Goal: Check status: Check status

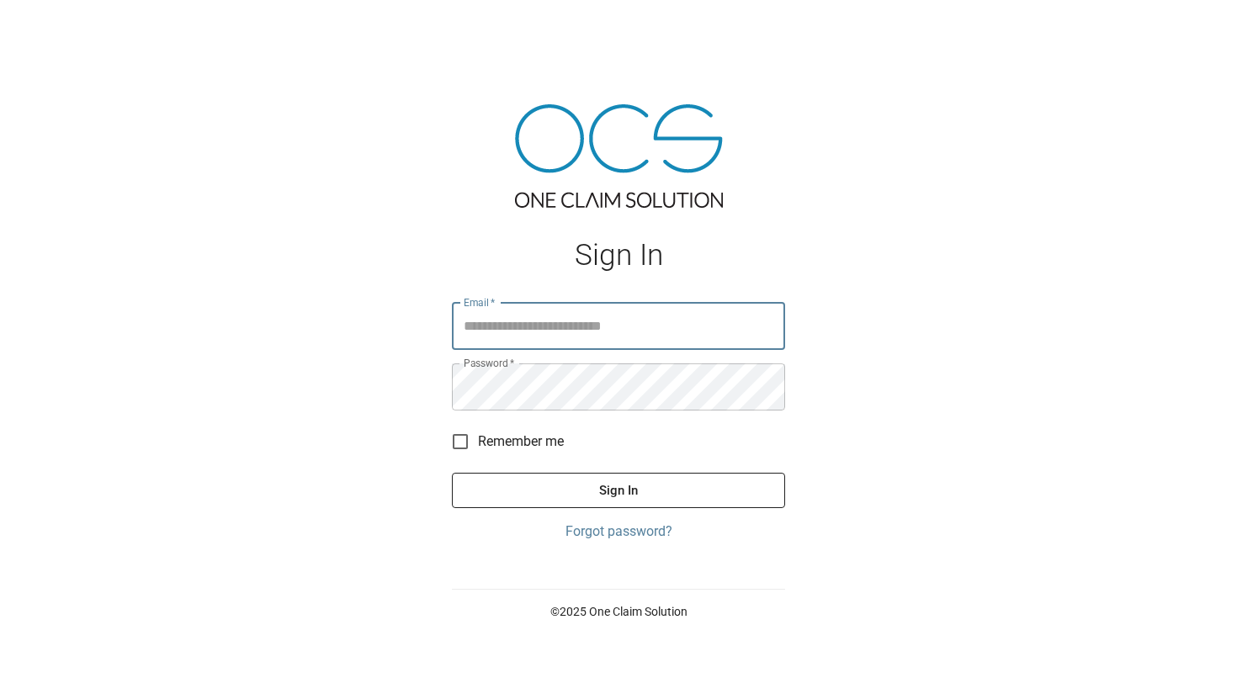
type input "**********"
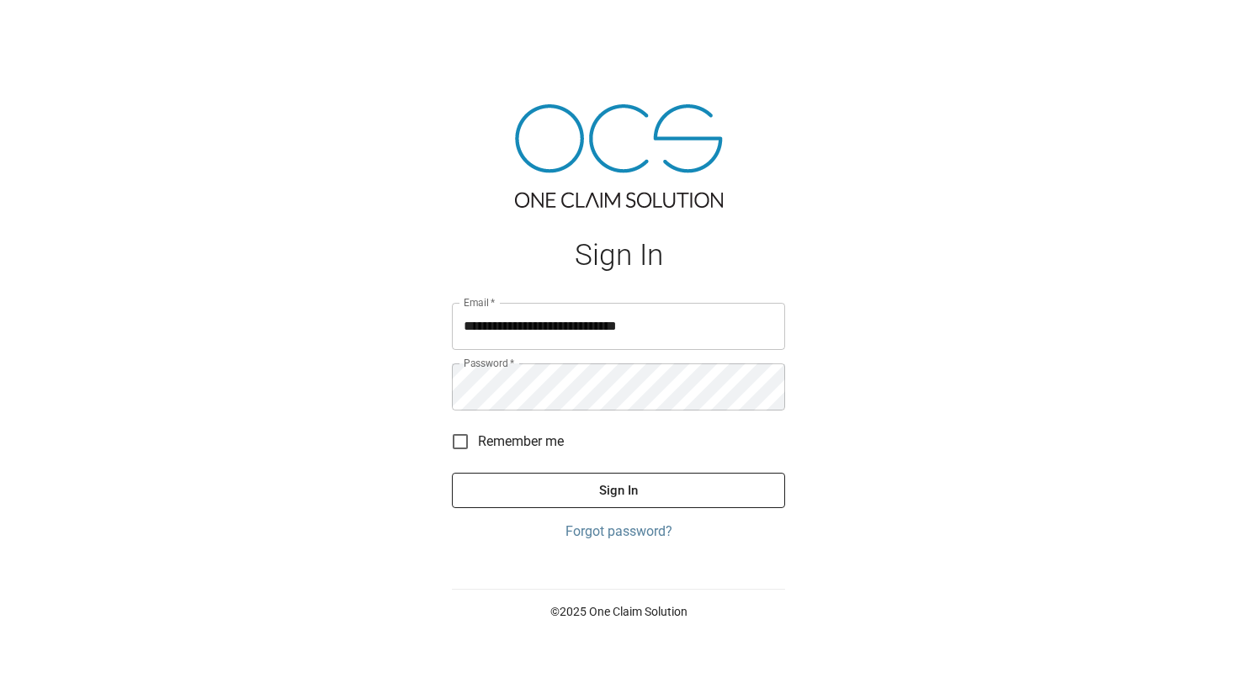
click at [855, 133] on div "**********" at bounding box center [618, 349] width 1237 height 699
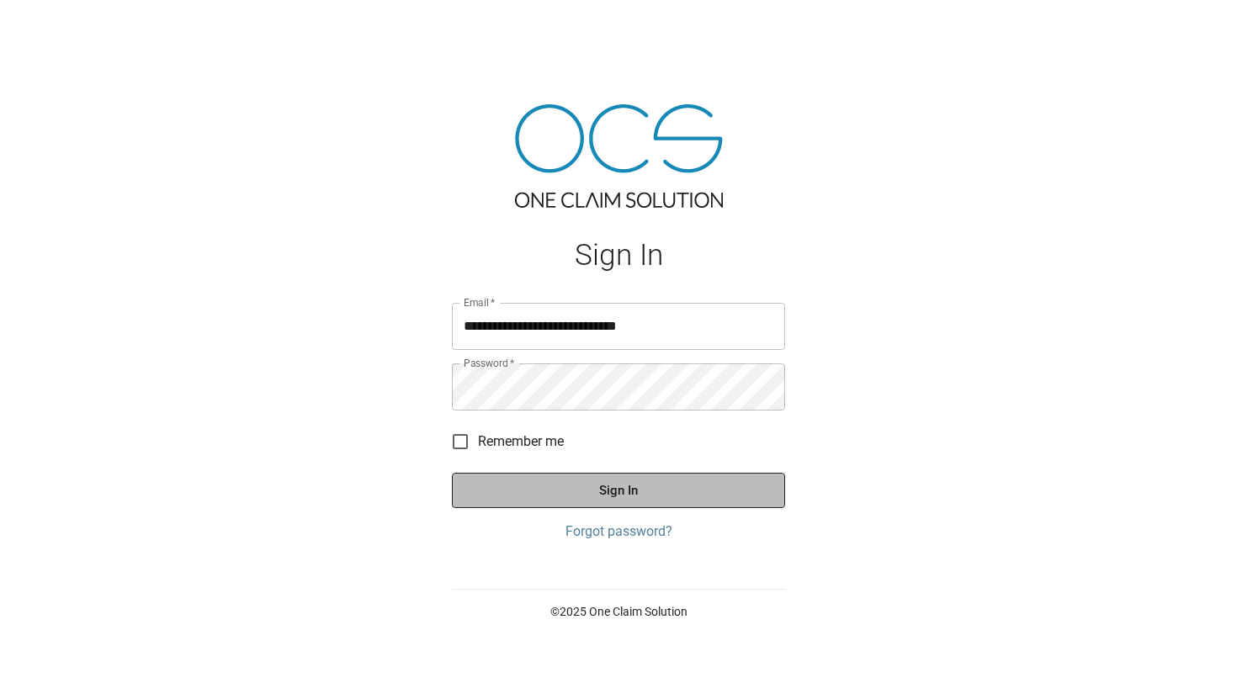
click at [653, 490] on button "Sign In" at bounding box center [618, 490] width 333 height 35
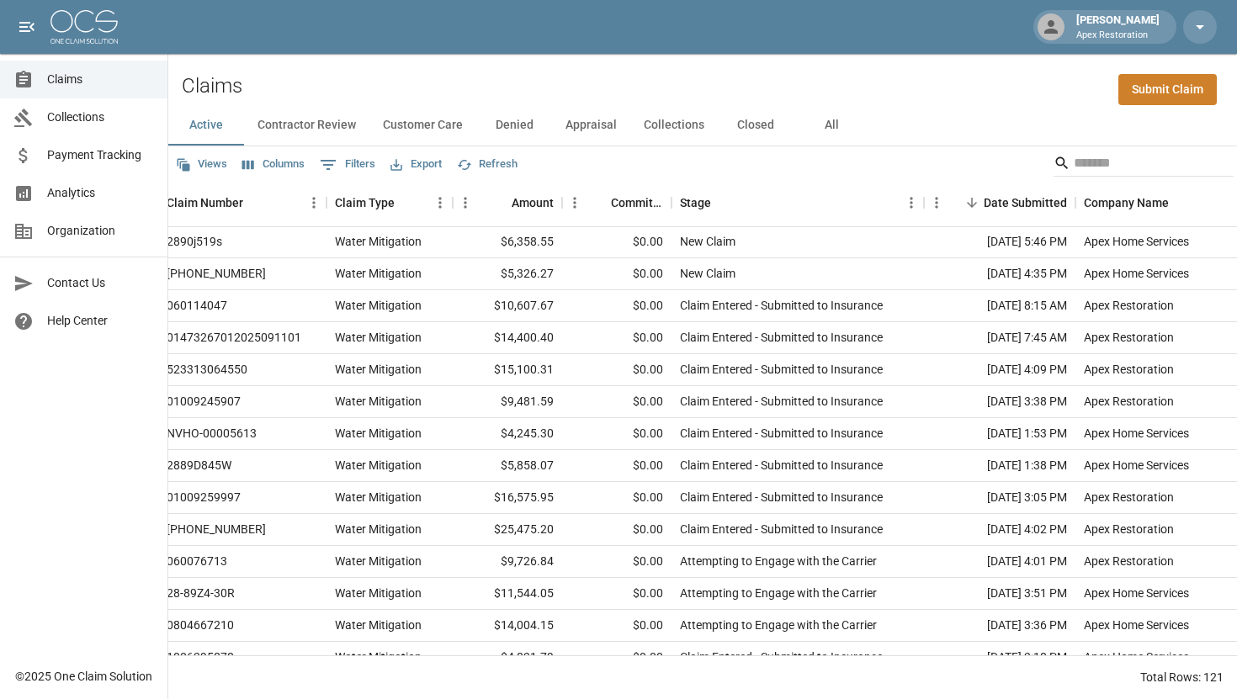
scroll to position [1, 0]
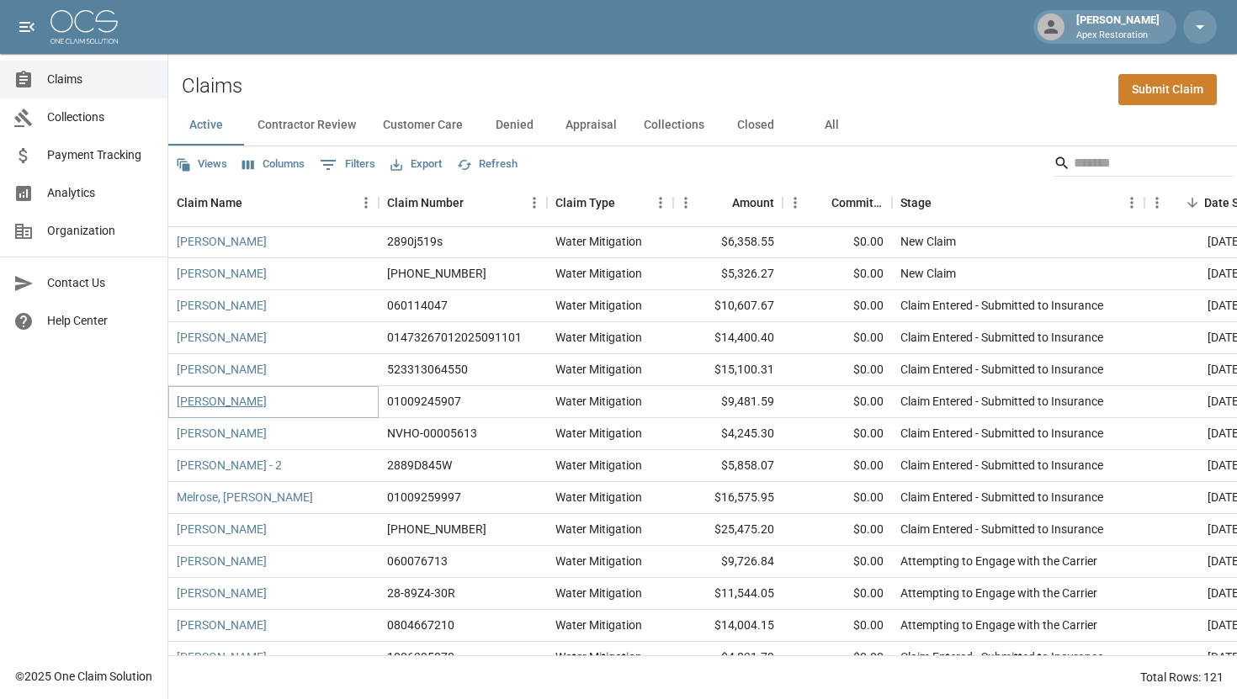
click at [215, 403] on link "[PERSON_NAME]" at bounding box center [222, 401] width 90 height 17
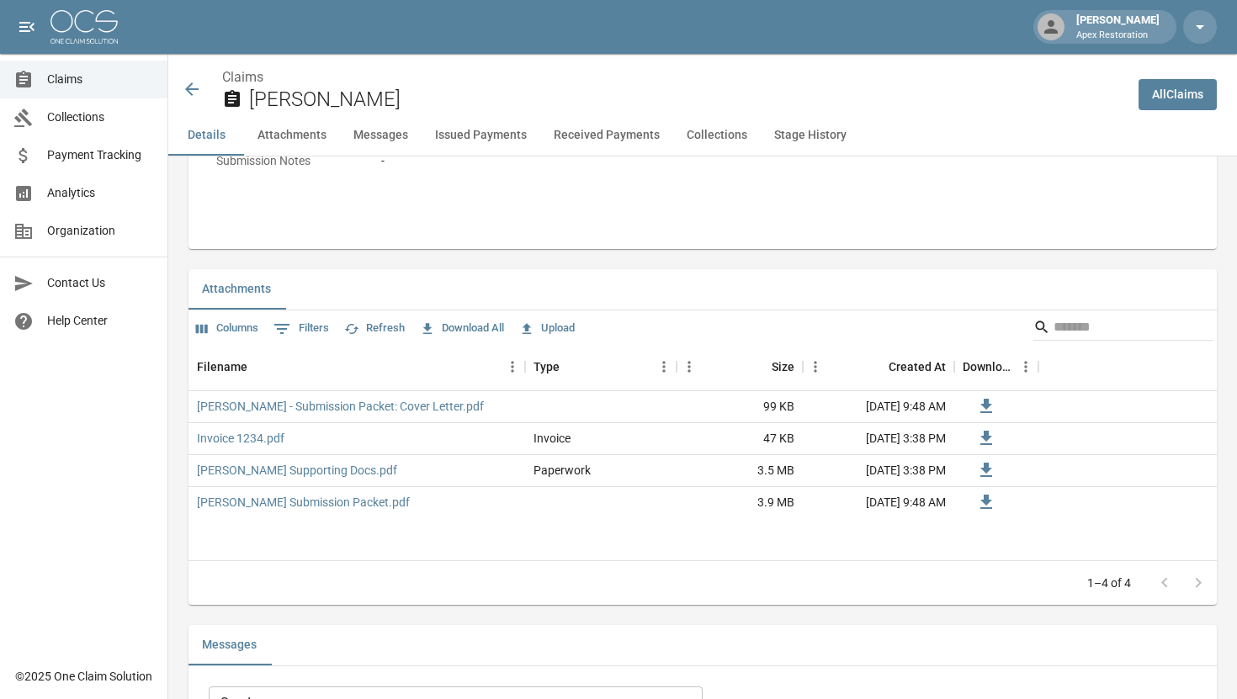
scroll to position [949, 0]
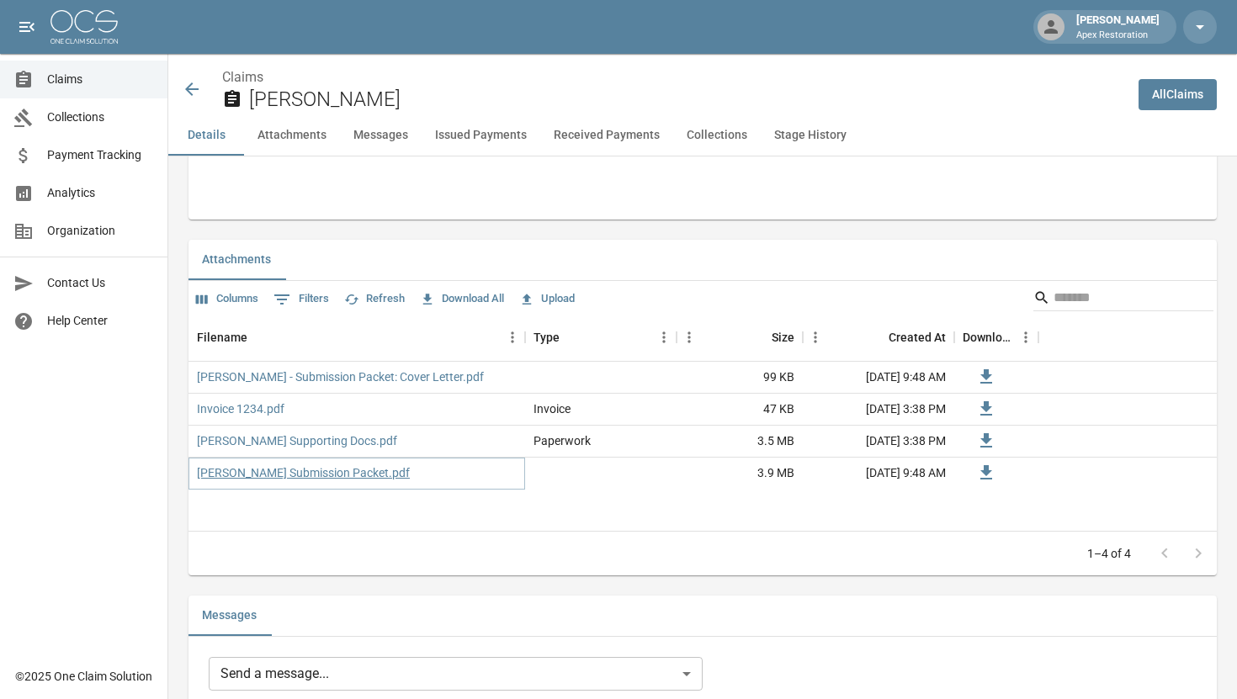
click at [353, 472] on link "[PERSON_NAME] Submission Packet.pdf" at bounding box center [303, 472] width 213 height 17
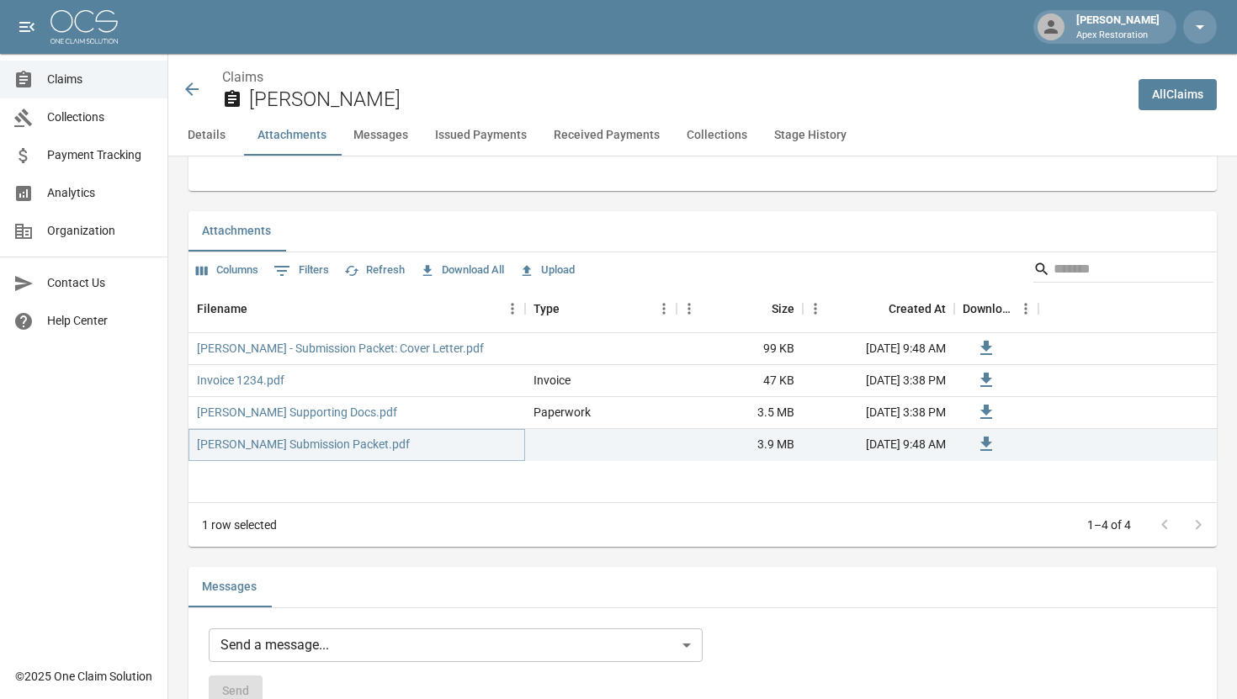
scroll to position [979, 0]
click at [276, 384] on link "Invoice 1234.pdf" at bounding box center [240, 378] width 87 height 17
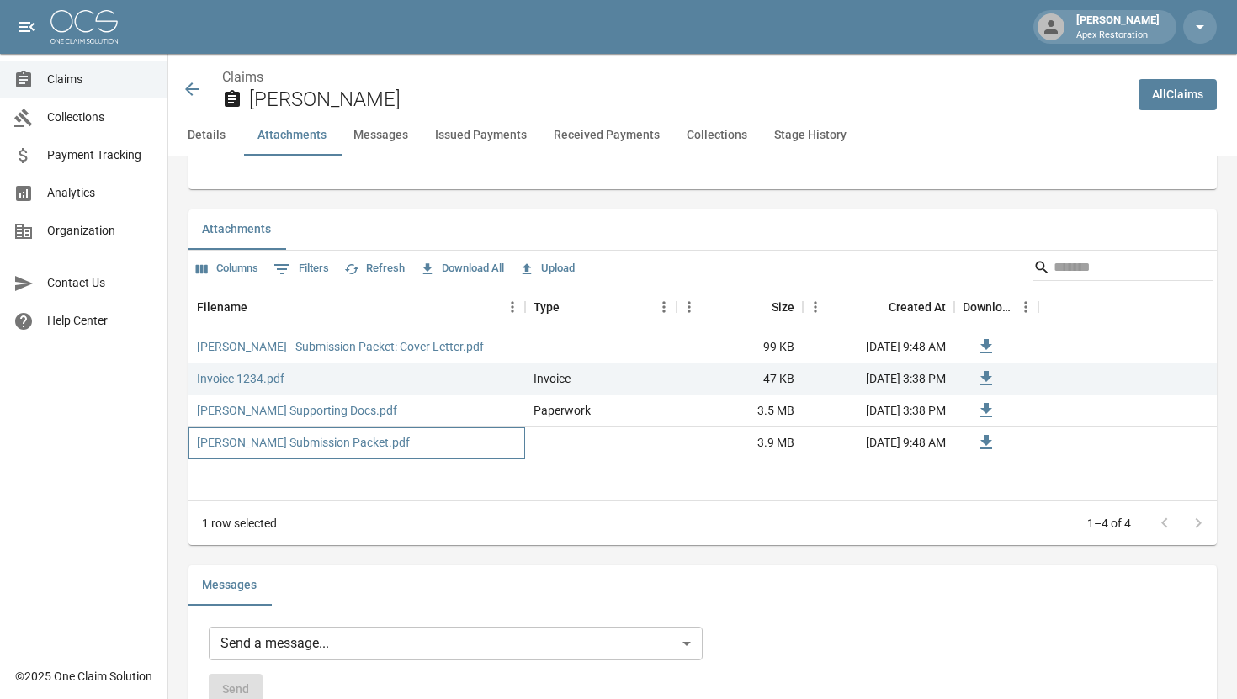
click at [305, 427] on div "[PERSON_NAME] Submission Packet.pdf" at bounding box center [356, 443] width 337 height 32
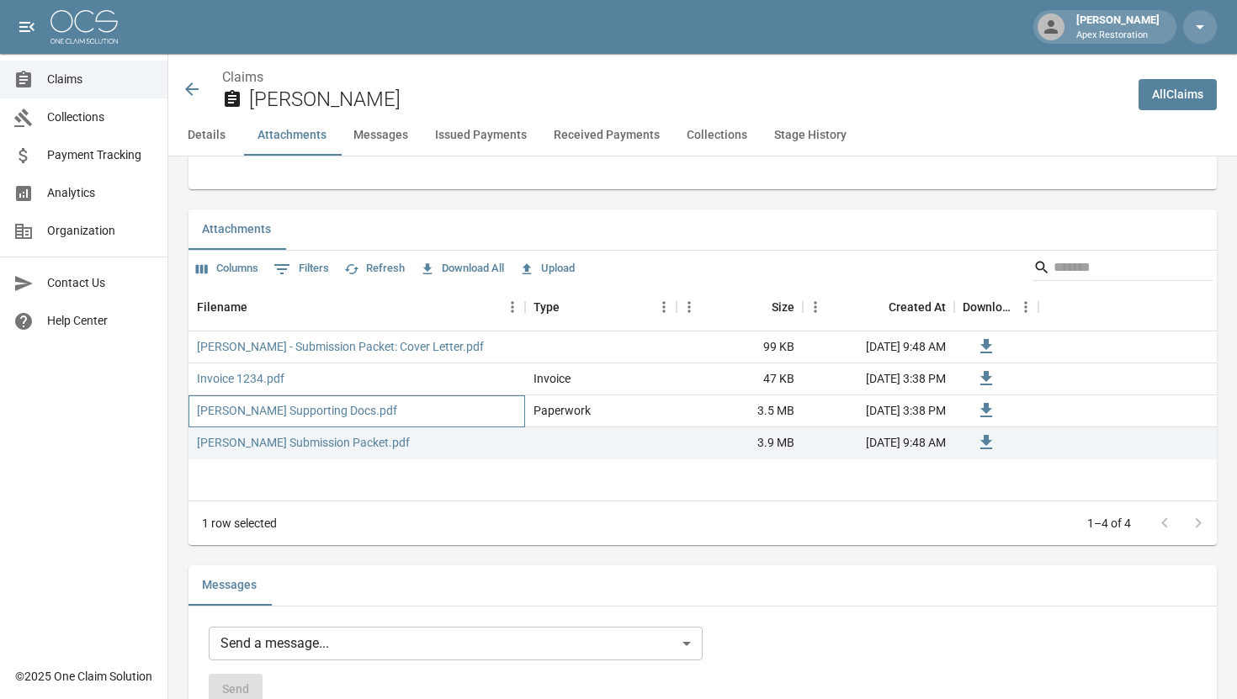
click at [307, 421] on div "[PERSON_NAME] Supporting Docs.pdf" at bounding box center [356, 411] width 337 height 32
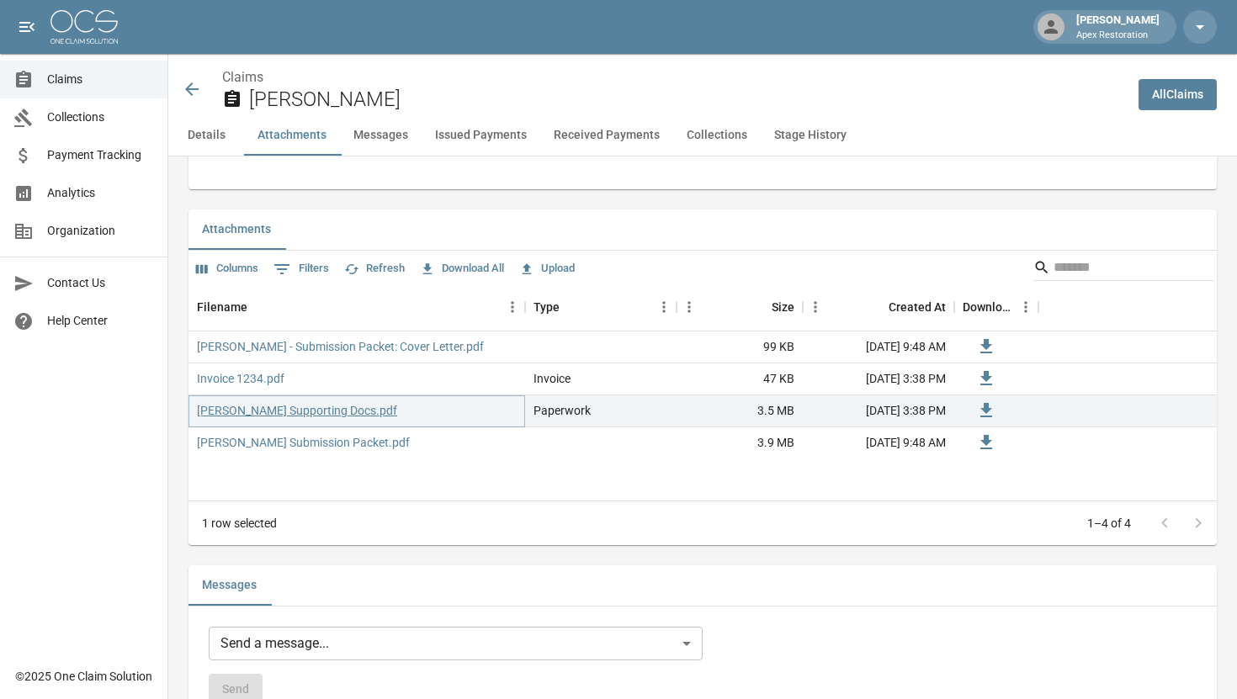
click at [307, 419] on link "[PERSON_NAME] Supporting Docs.pdf" at bounding box center [297, 410] width 200 height 17
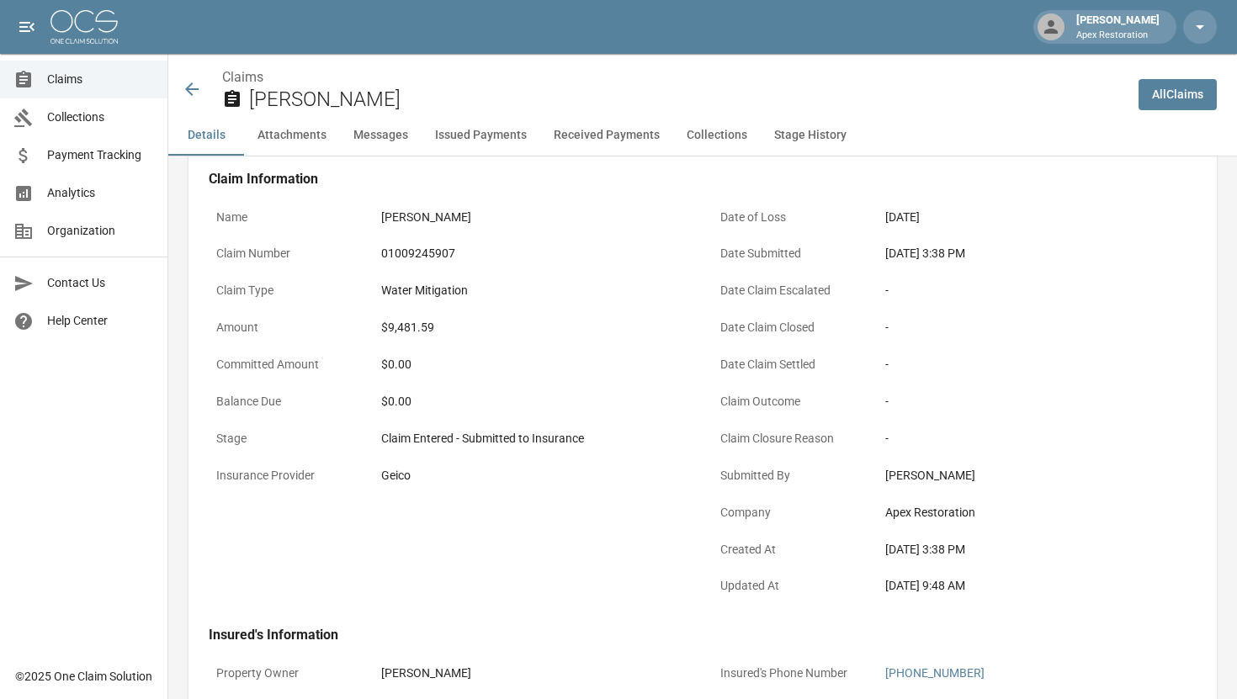
scroll to position [0, 0]
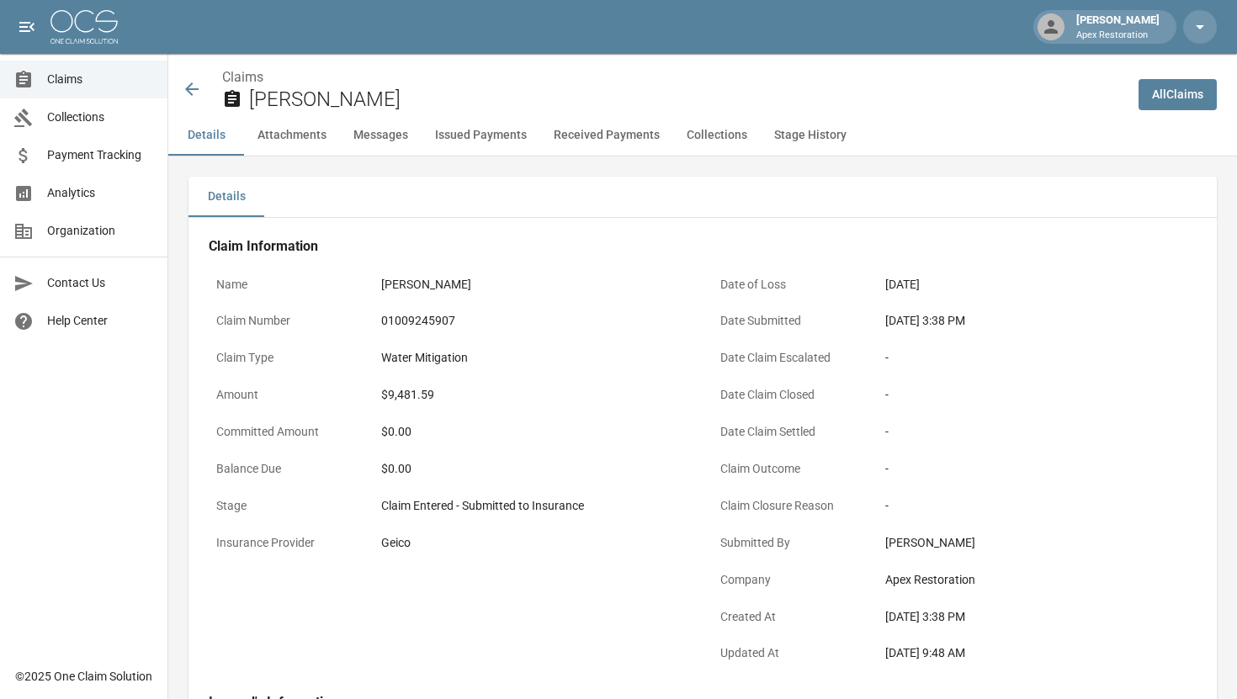
click at [192, 90] on icon at bounding box center [191, 88] width 13 height 13
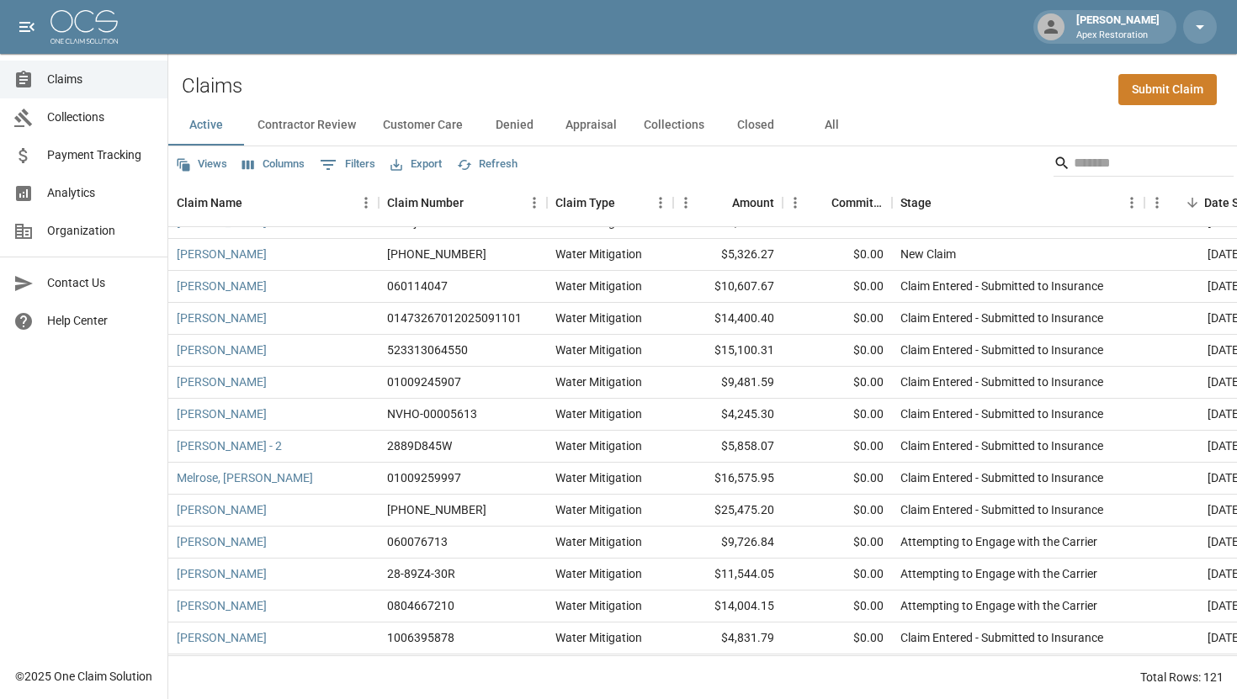
scroll to position [24, 0]
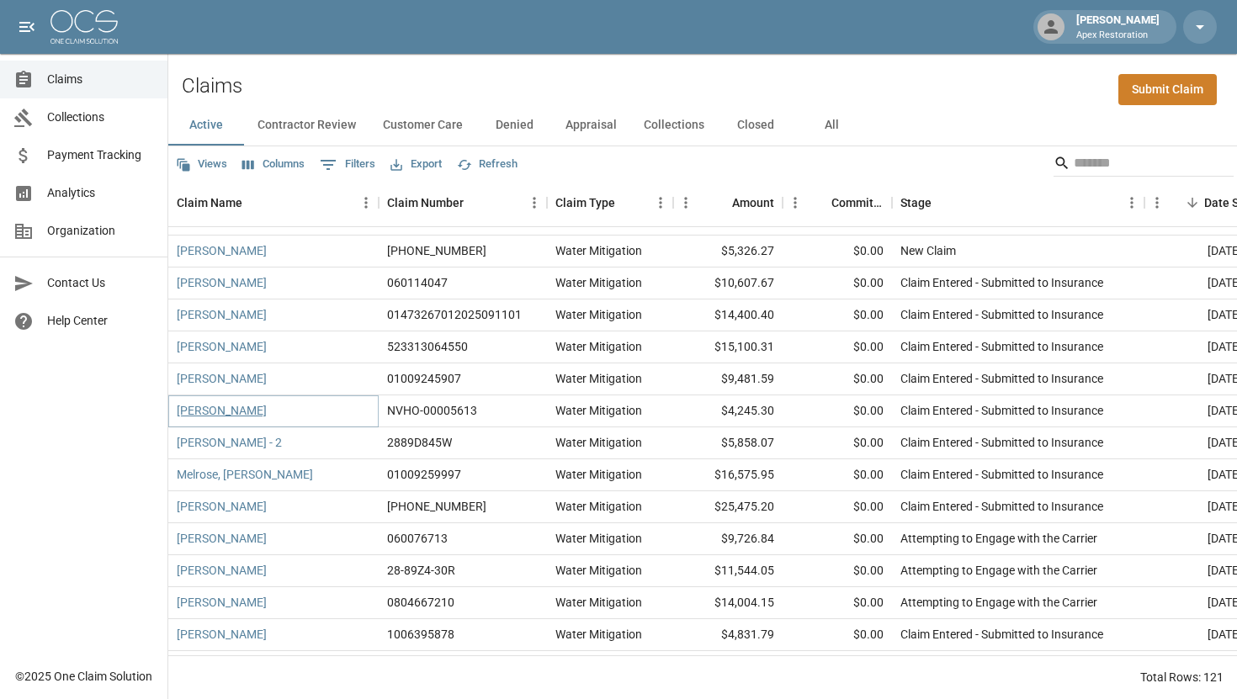
click at [231, 414] on link "[PERSON_NAME]" at bounding box center [222, 410] width 90 height 17
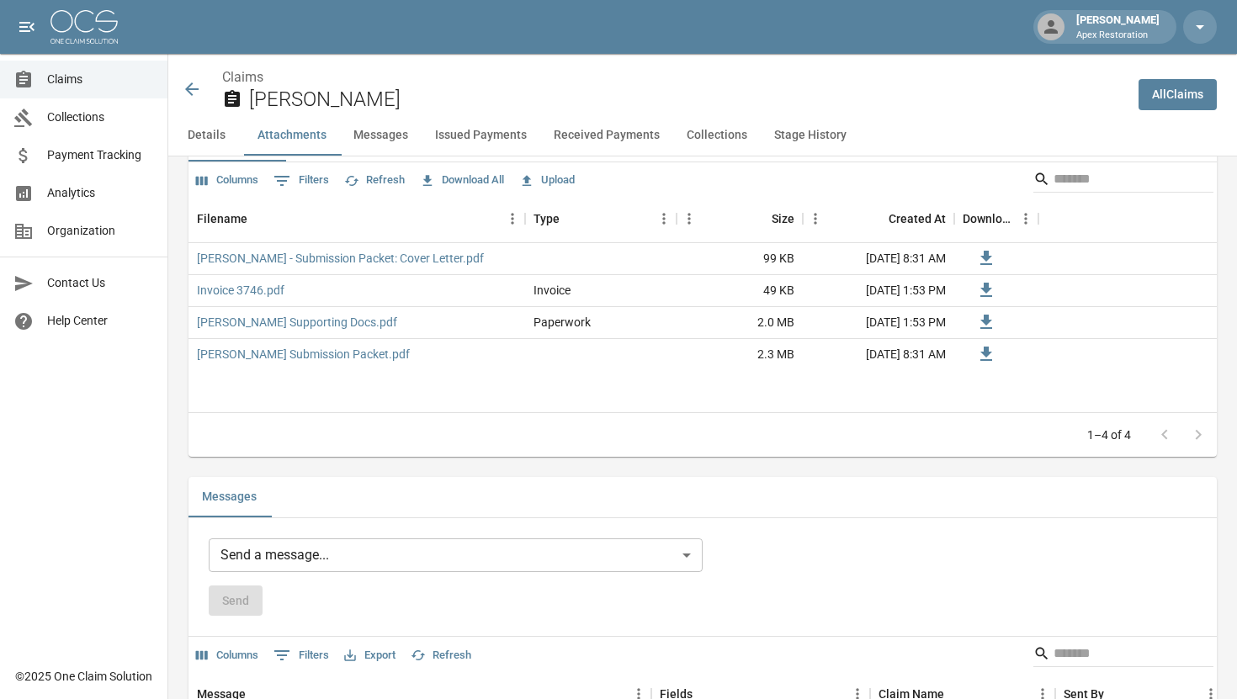
scroll to position [1047, 0]
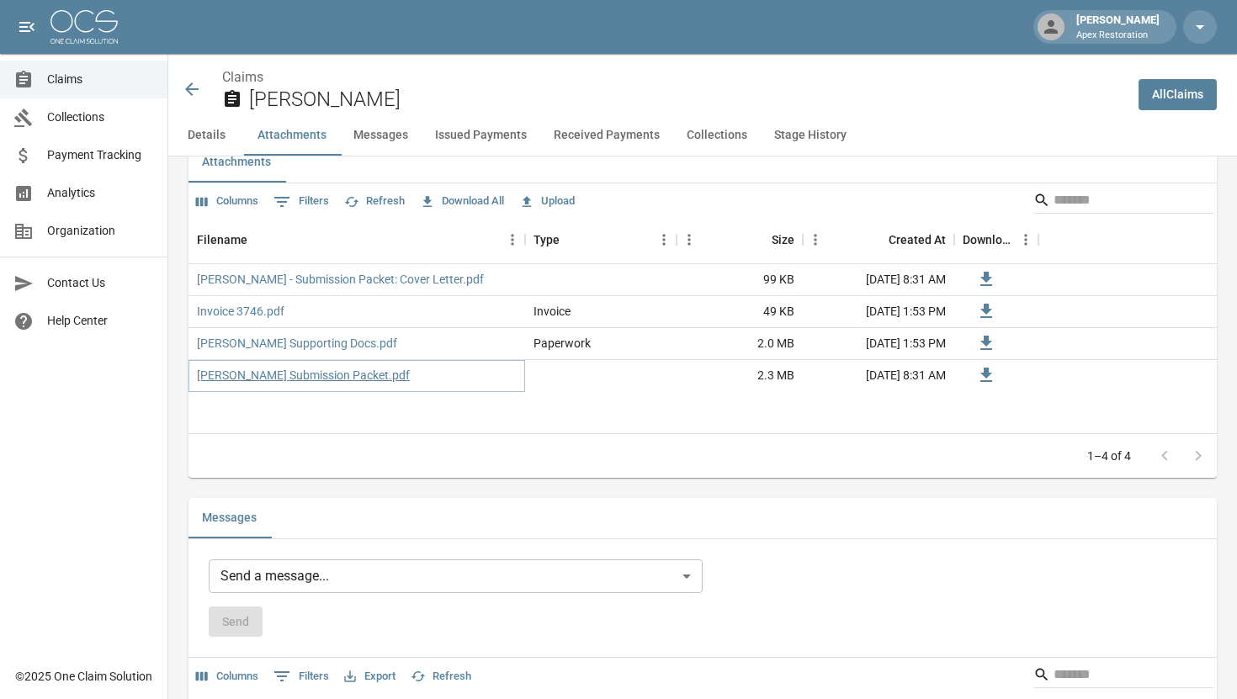
click at [363, 375] on link "[PERSON_NAME] Submission Packet.pdf" at bounding box center [303, 375] width 213 height 17
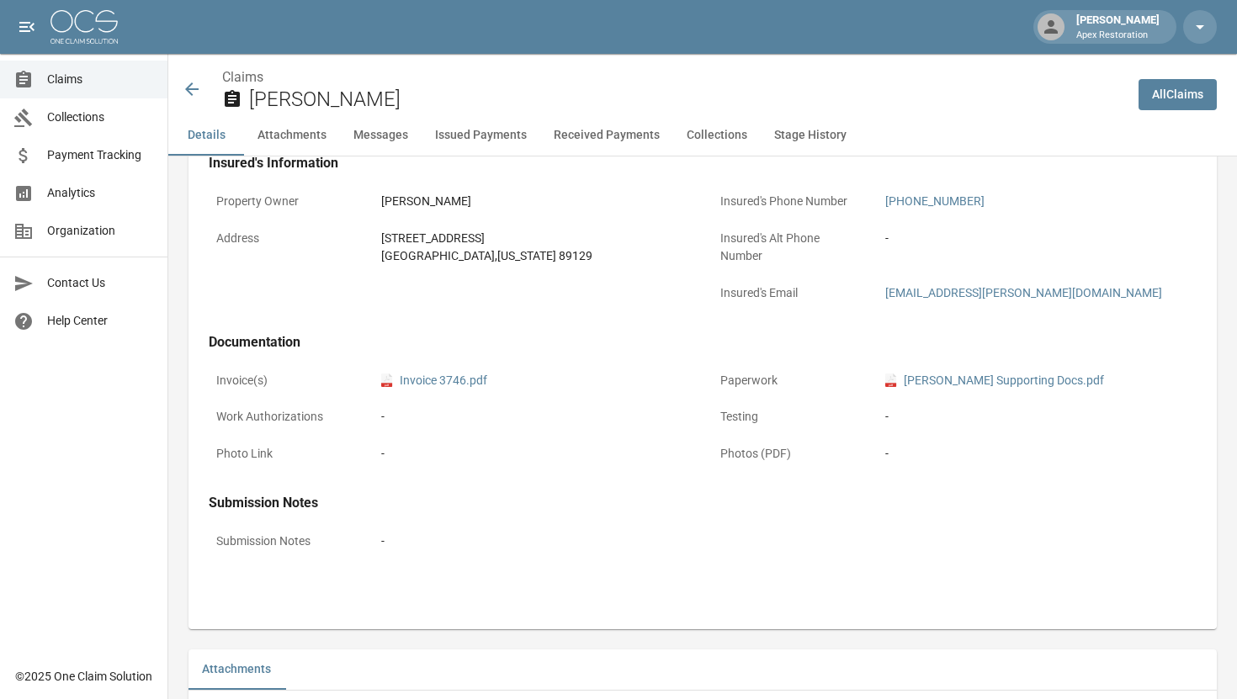
scroll to position [247, 0]
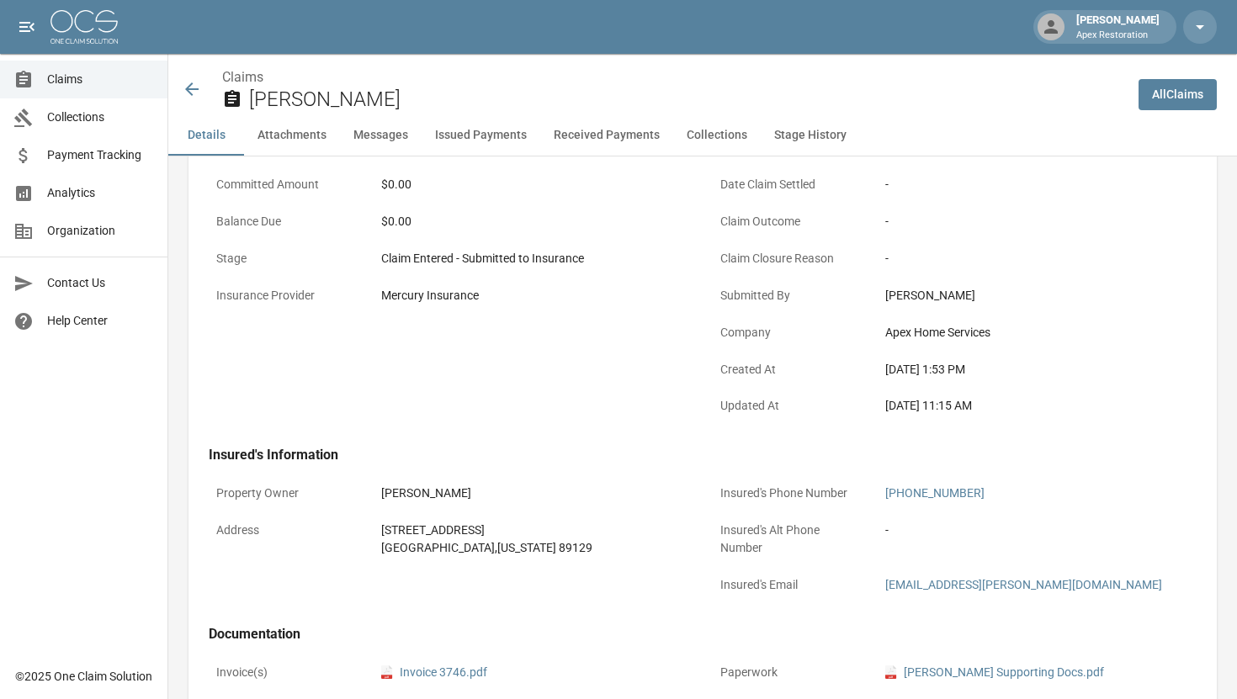
click at [184, 91] on icon at bounding box center [192, 89] width 20 height 20
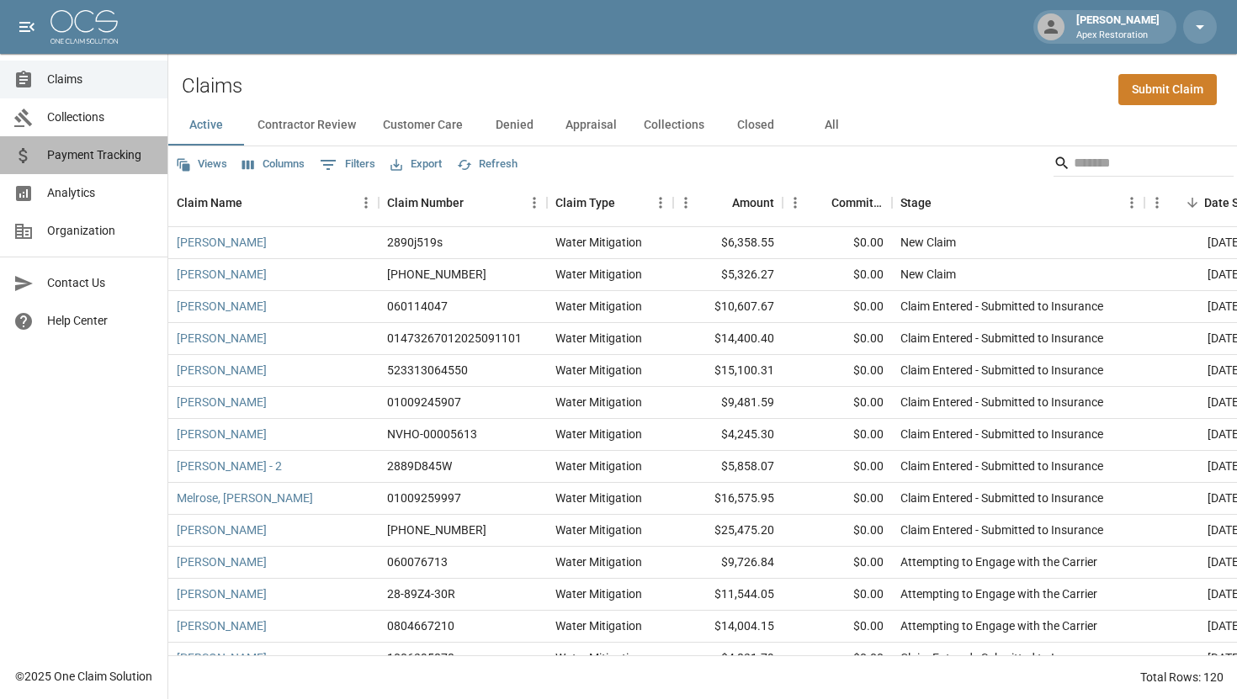
click at [90, 155] on span "Payment Tracking" at bounding box center [100, 155] width 107 height 18
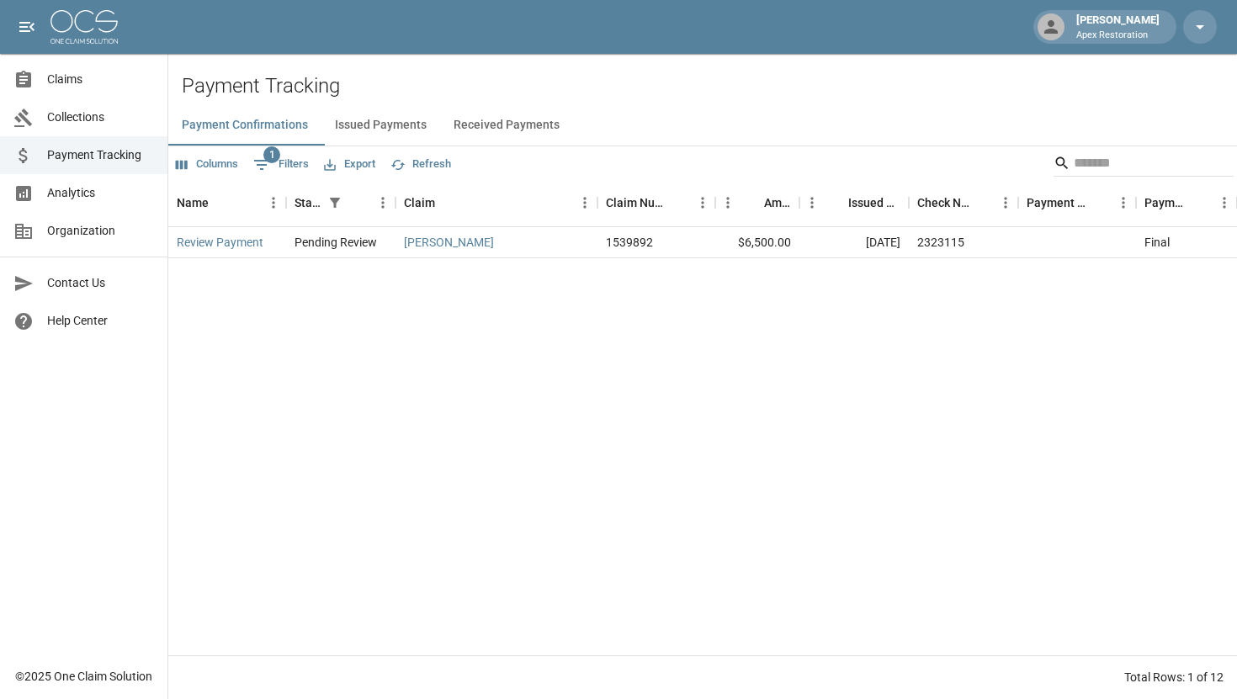
click at [406, 130] on button "Issued Payments" at bounding box center [380, 125] width 119 height 40
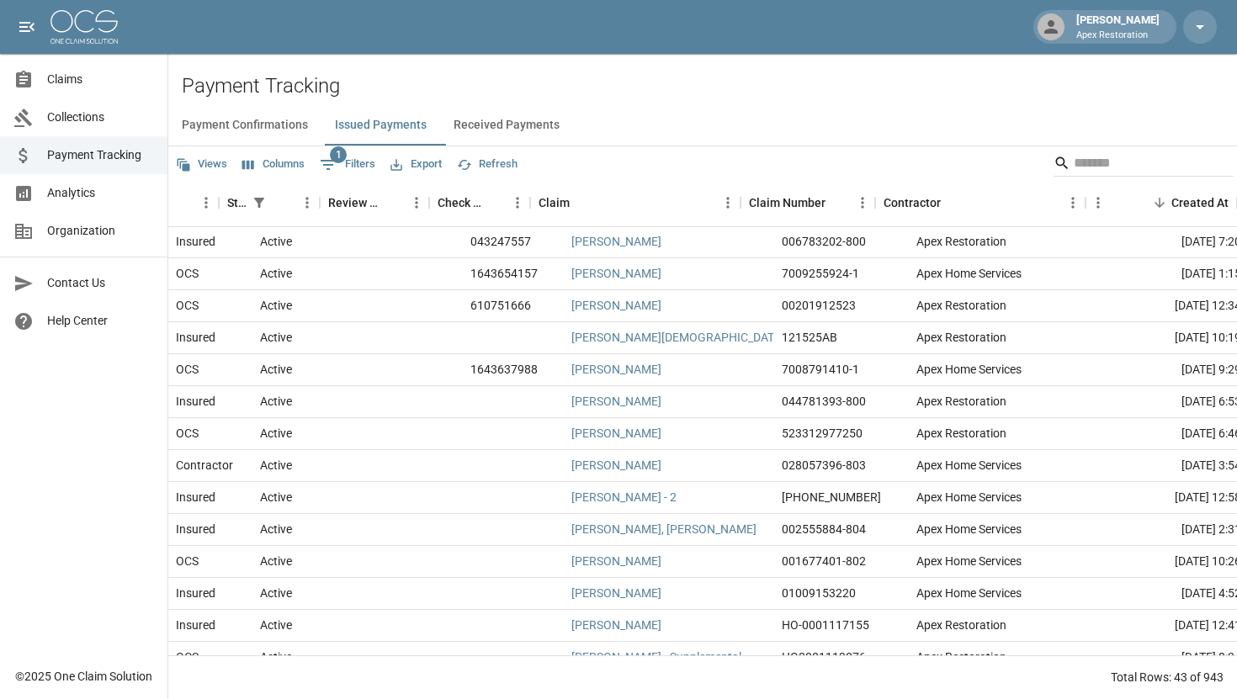
scroll to position [1, 505]
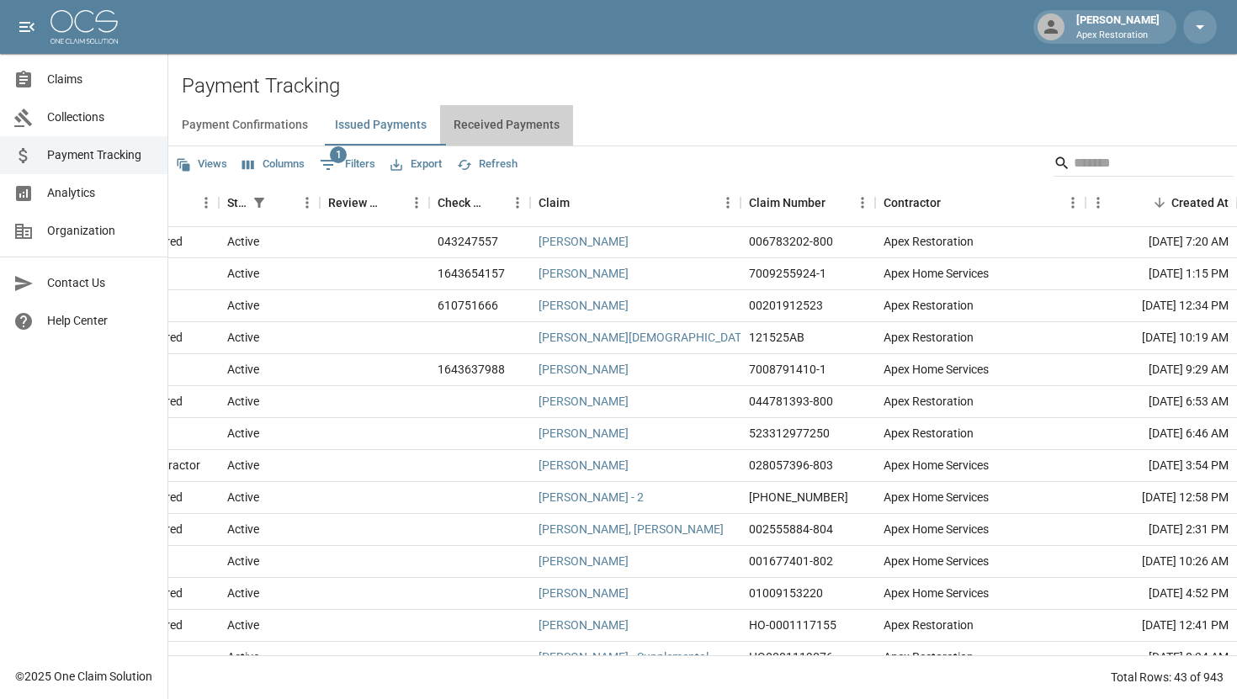
click at [531, 124] on button "Received Payments" at bounding box center [506, 125] width 133 height 40
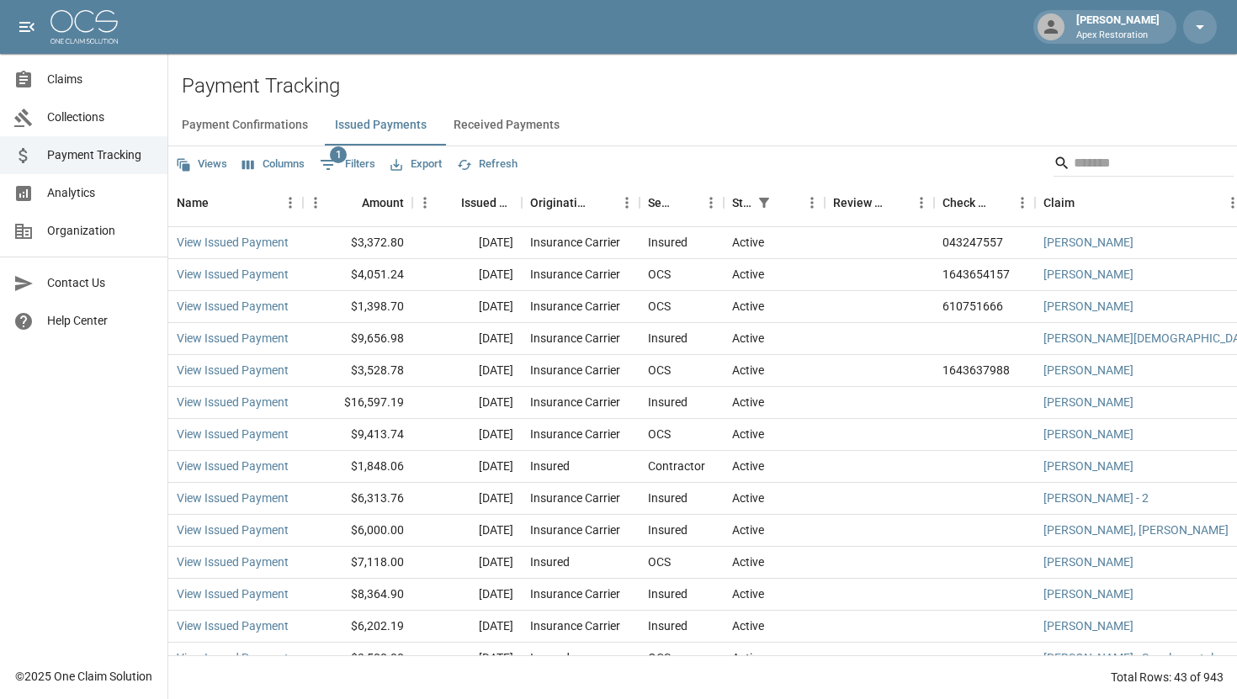
click at [61, 79] on span "Claims" at bounding box center [100, 80] width 107 height 18
